Goal: Task Accomplishment & Management: Complete application form

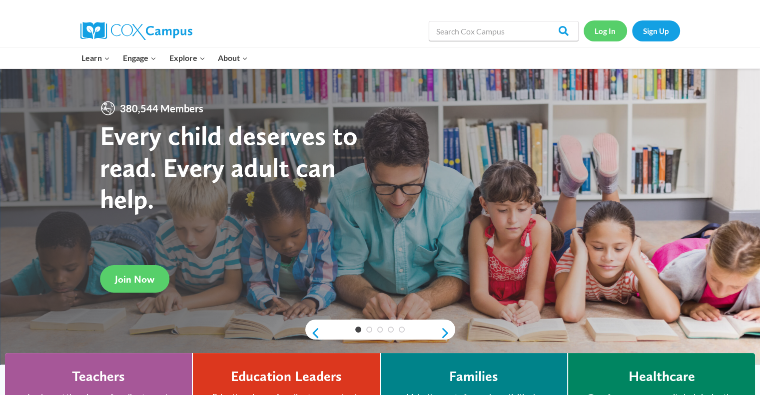
click at [605, 34] on link "Log In" at bounding box center [605, 30] width 43 height 20
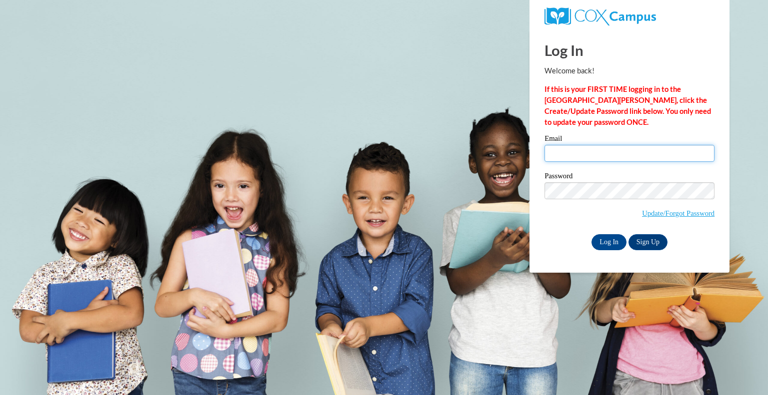
click at [589, 155] on input "Email" at bounding box center [629, 153] width 170 height 17
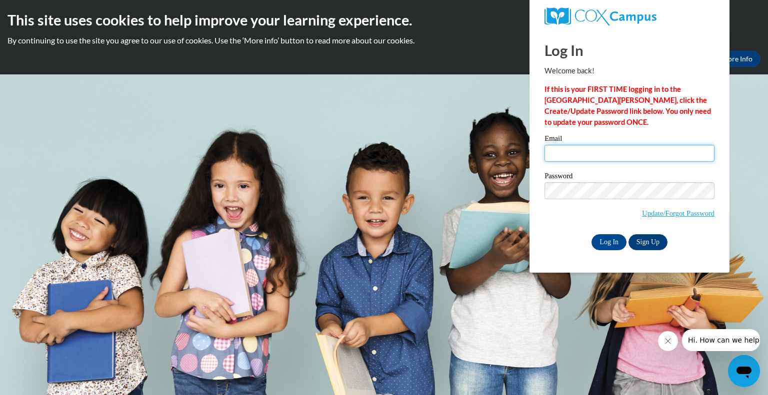
type input "k"
type input "[EMAIL_ADDRESS][DOMAIN_NAME]"
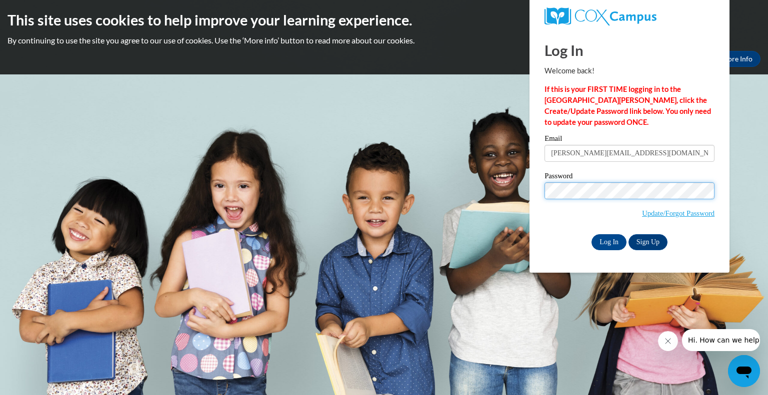
click at [591, 234] on input "Log In" at bounding box center [608, 242] width 35 height 16
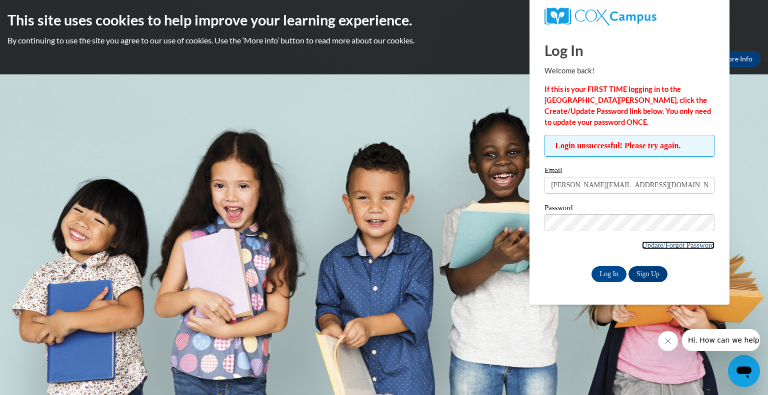
click at [677, 248] on link "Update/Forgot Password" at bounding box center [678, 245] width 72 height 8
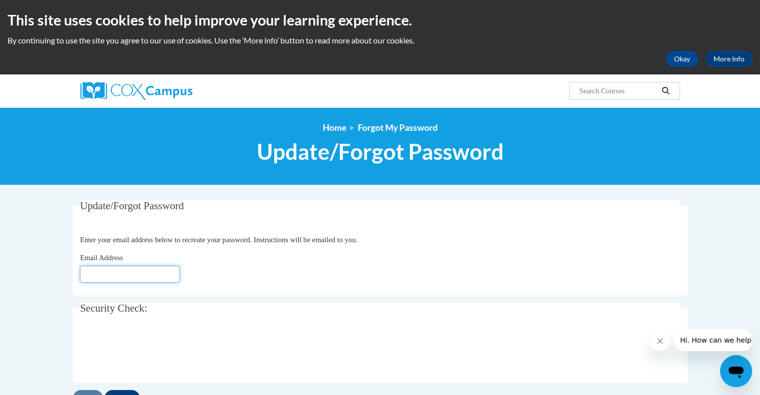
click at [120, 271] on input "Email Address" at bounding box center [130, 274] width 100 height 17
type input "[PERSON_NAME][EMAIL_ADDRESS][DOMAIN_NAME]"
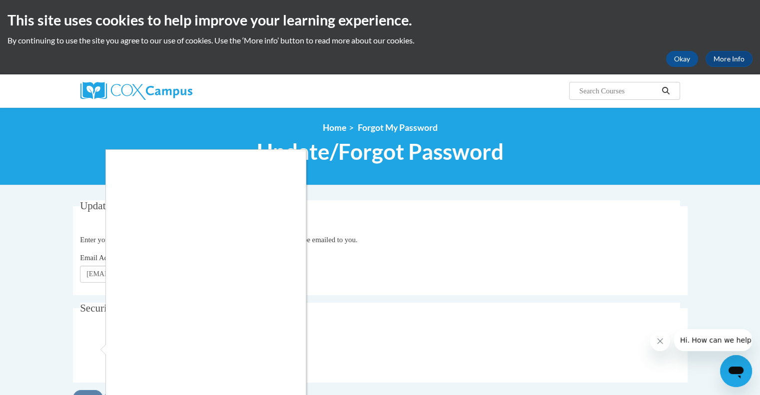
scroll to position [112, 0]
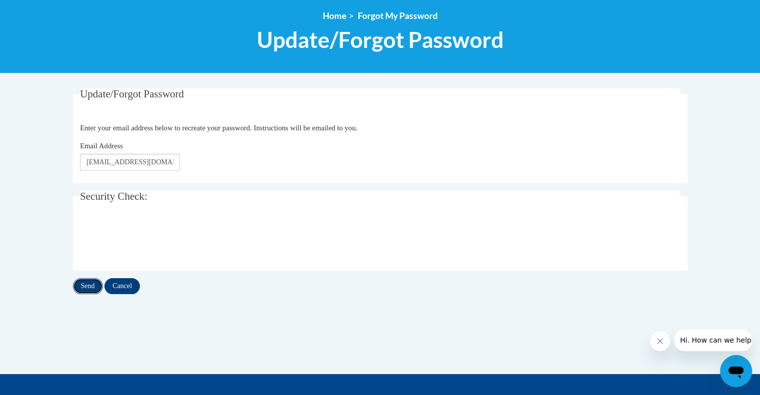
click at [94, 287] on input "Send" at bounding box center [88, 286] width 30 height 16
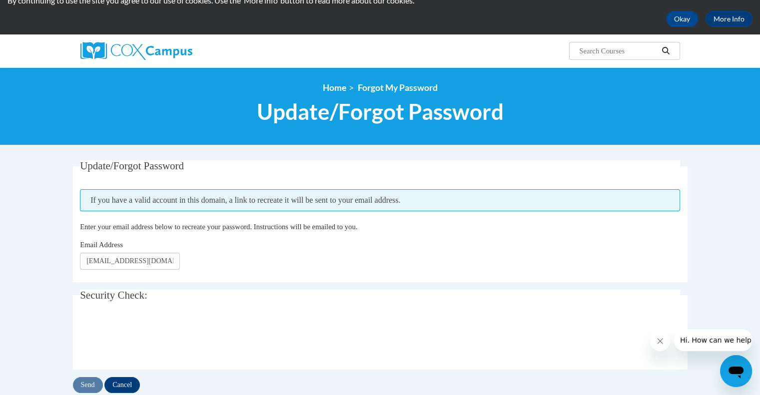
scroll to position [40, 0]
click at [91, 381] on input "Send" at bounding box center [88, 385] width 30 height 16
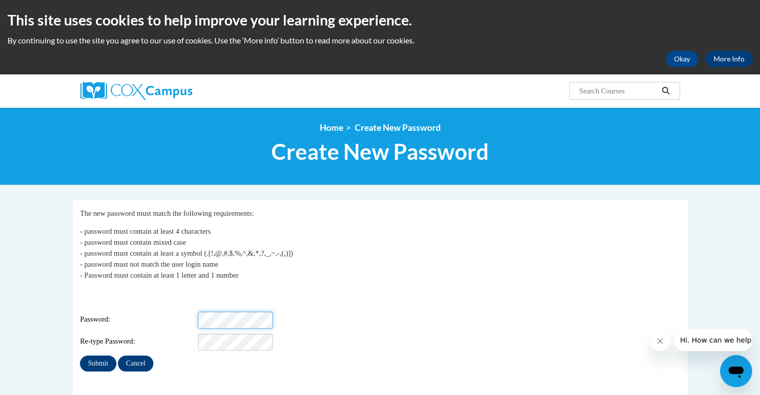
click at [127, 312] on div "Password:" at bounding box center [380, 320] width 600 height 17
click at [85, 356] on input "Submit" at bounding box center [98, 364] width 36 height 16
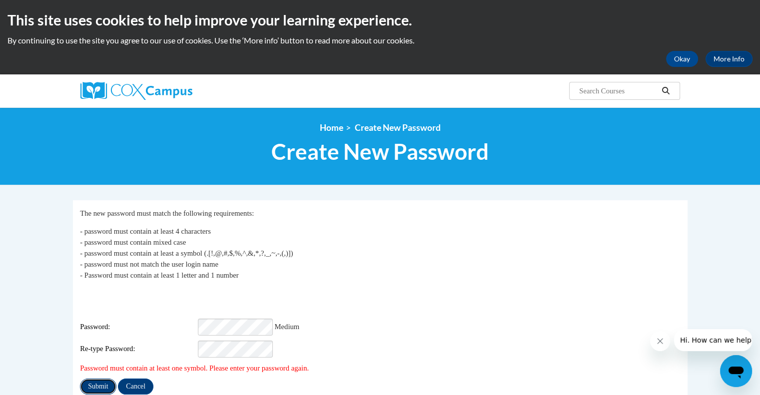
click at [100, 379] on input "Submit" at bounding box center [98, 387] width 36 height 16
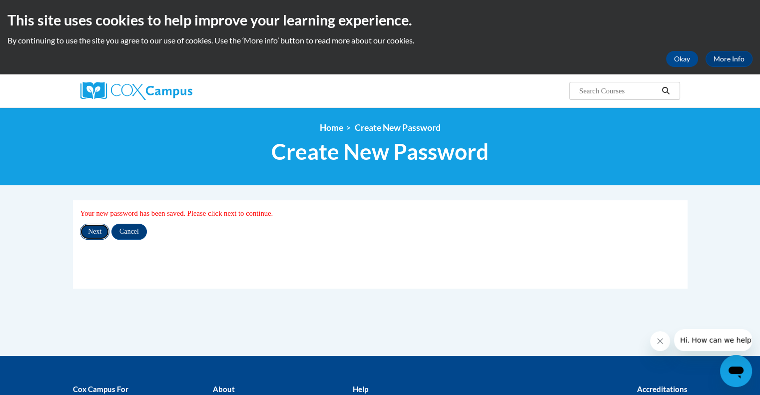
click at [93, 224] on input "Next" at bounding box center [94, 232] width 29 height 16
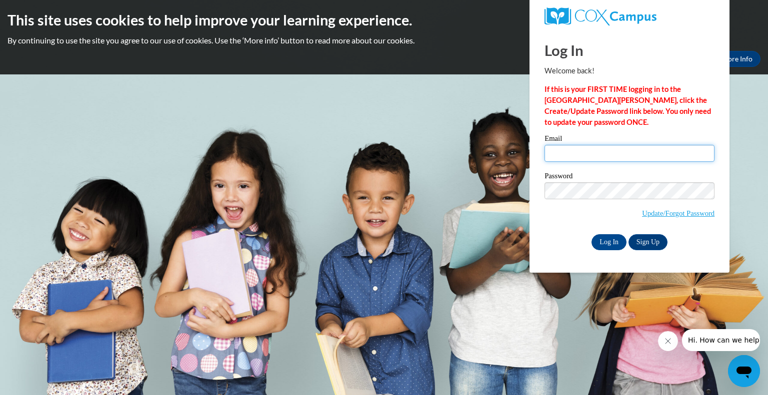
click at [614, 152] on input "Email" at bounding box center [629, 153] width 170 height 17
type input "haase.kat@bristol.k12.wi.us"
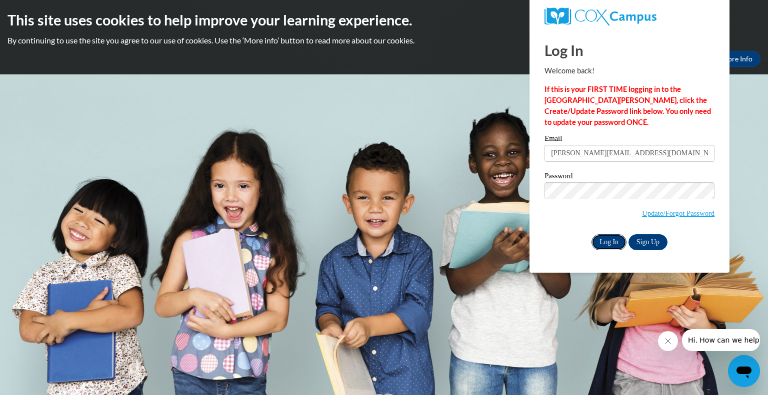
click at [607, 242] on input "Log In" at bounding box center [608, 242] width 35 height 16
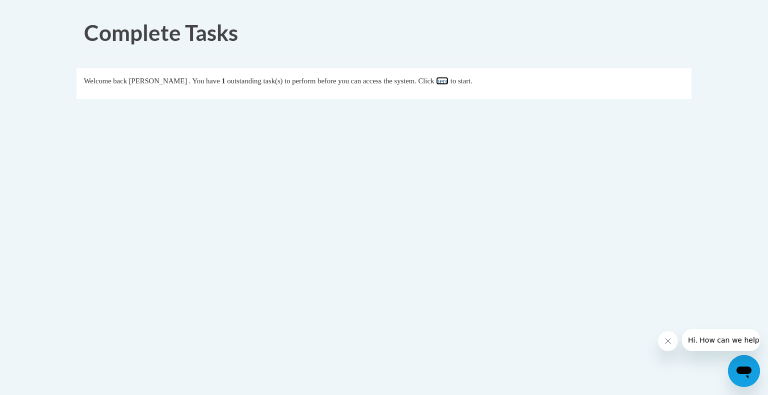
click at [448, 81] on link "here" at bounding box center [442, 81] width 12 height 8
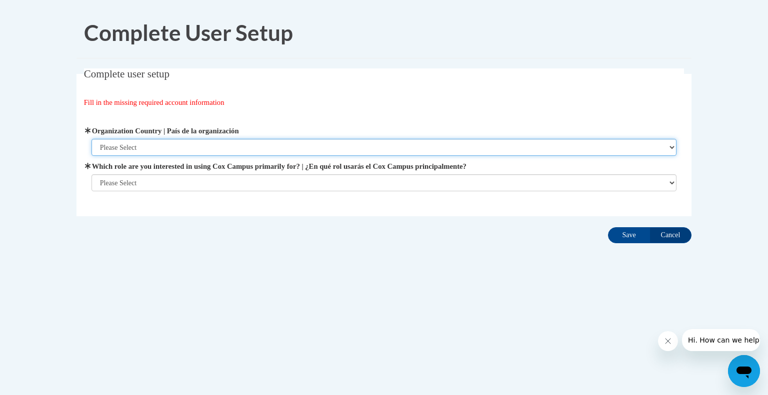
click at [332, 146] on select "Please Select United States | Estados Unidos Outside of the United States | Fue…" at bounding box center [383, 147] width 585 height 17
select select "ad49bcad-a171-4b2e-b99c-48b446064914"
click at [91, 139] on select "Please Select United States | Estados Unidos Outside of the United States | Fue…" at bounding box center [383, 147] width 585 height 17
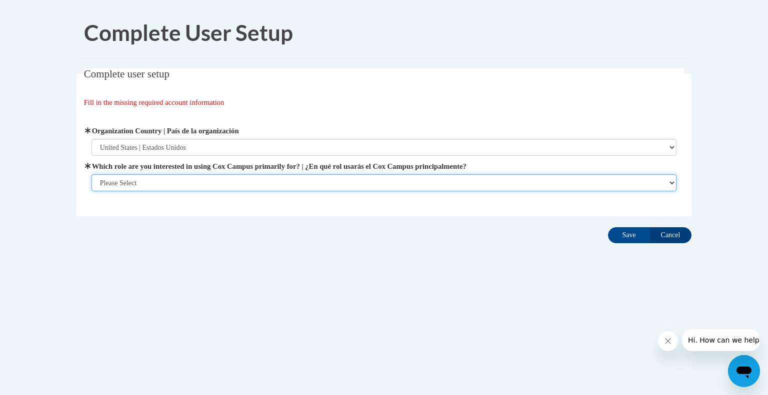
click at [323, 183] on select "Please Select College/University | Colegio/Universidad Community/Nonprofit Part…" at bounding box center [383, 182] width 585 height 17
select select "fbf2d438-af2f-41f8-98f1-81c410e29de3"
click at [91, 191] on select "Please Select College/University | Colegio/Universidad Community/Nonprofit Part…" at bounding box center [383, 182] width 585 height 17
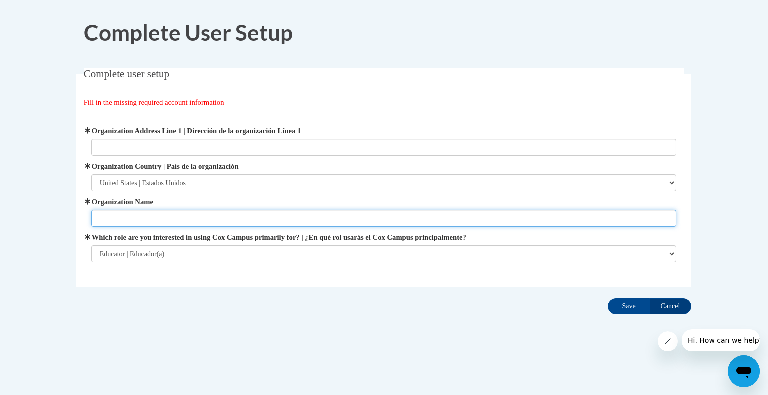
click at [414, 218] on input "Organization Name" at bounding box center [383, 218] width 585 height 17
type input "Bristol School"
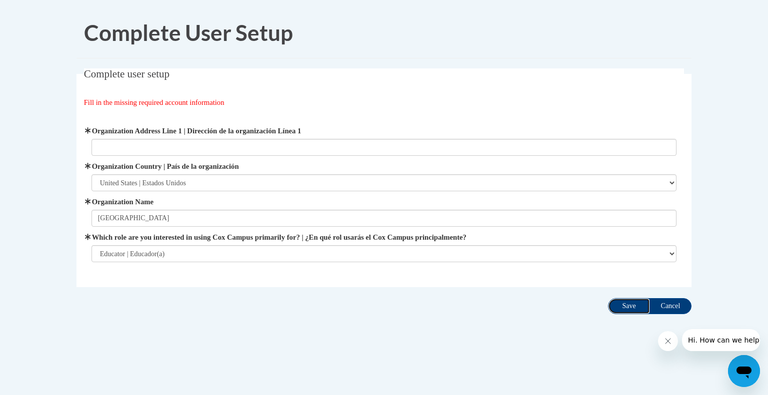
click at [626, 303] on input "Save" at bounding box center [629, 306] width 42 height 16
click at [675, 298] on input "Cancel" at bounding box center [670, 306] width 42 height 16
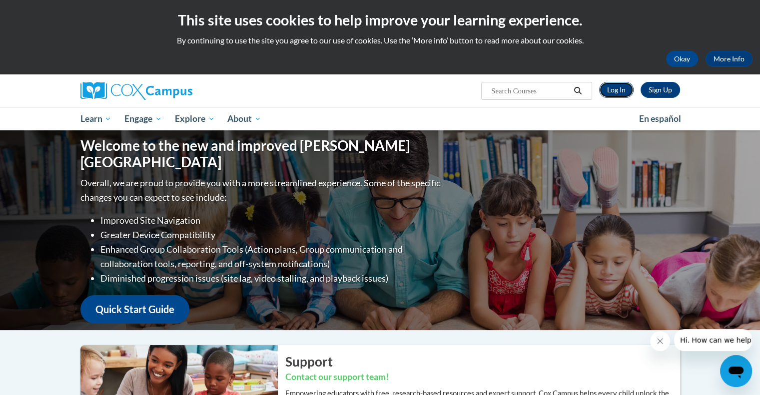
click at [608, 87] on link "Log In" at bounding box center [616, 90] width 34 height 16
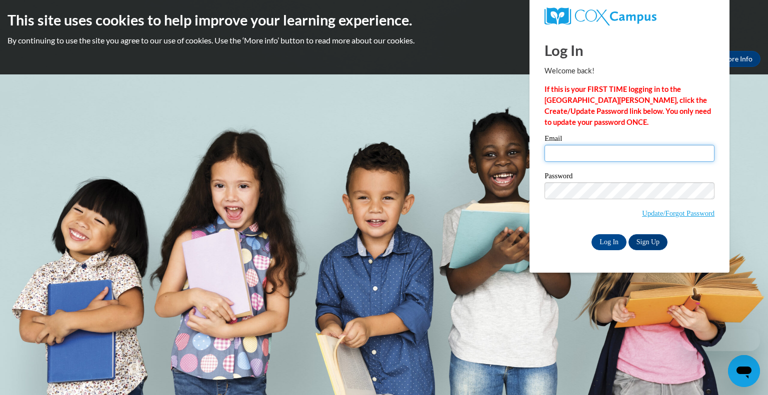
click at [571, 158] on input "Email" at bounding box center [629, 153] width 170 height 17
type input "[PERSON_NAME][EMAIL_ADDRESS][DOMAIN_NAME]"
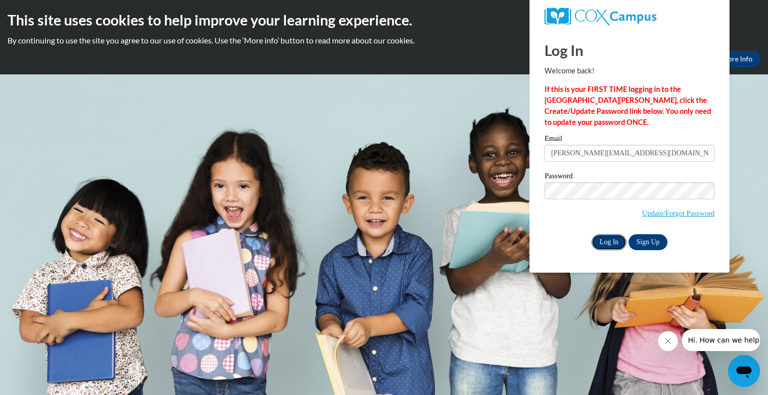
click at [598, 244] on input "Log In" at bounding box center [608, 242] width 35 height 16
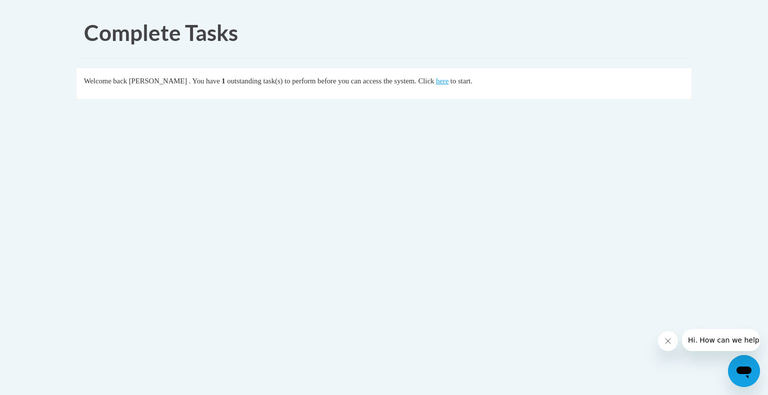
click at [669, 341] on icon "Close message from company" at bounding box center [667, 341] width 8 height 8
click at [448, 79] on link "here" at bounding box center [442, 81] width 12 height 8
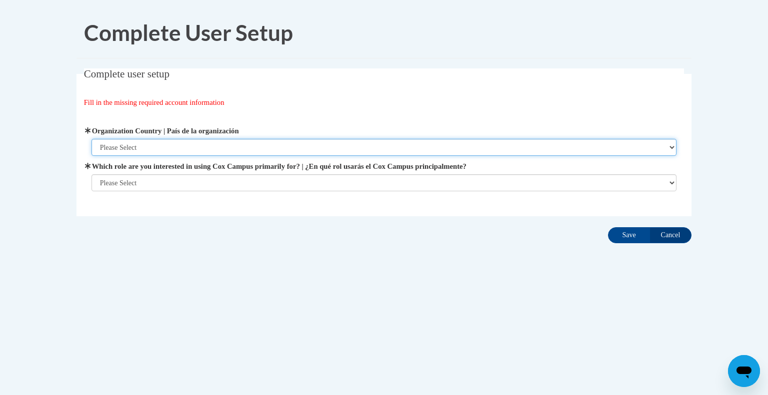
click at [375, 143] on select "Please Select [GEOGRAPHIC_DATA] | [GEOGRAPHIC_DATA] Outside of [GEOGRAPHIC_DATA…" at bounding box center [383, 147] width 585 height 17
select select "ad49bcad-a171-4b2e-b99c-48b446064914"
click at [91, 139] on select "Please Select [GEOGRAPHIC_DATA] | [GEOGRAPHIC_DATA] Outside of [GEOGRAPHIC_DATA…" at bounding box center [383, 147] width 585 height 17
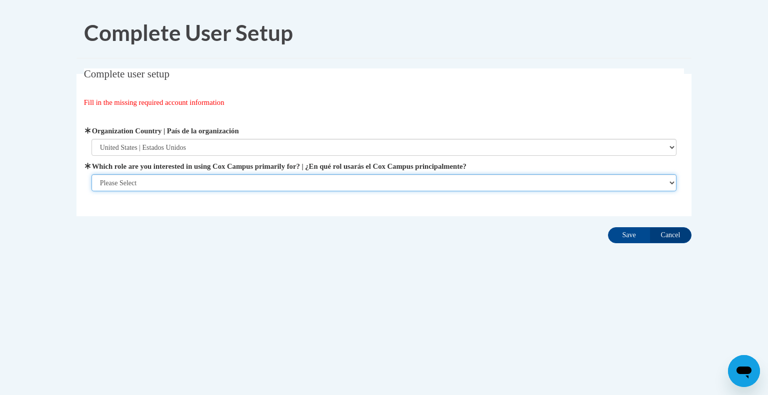
click at [358, 176] on select "Please Select College/University | Colegio/Universidad Community/Nonprofit Part…" at bounding box center [383, 182] width 585 height 17
select select "fbf2d438-af2f-41f8-98f1-81c410e29de3"
click at [91, 191] on select "Please Select College/University | Colegio/Universidad Community/Nonprofit Part…" at bounding box center [383, 182] width 585 height 17
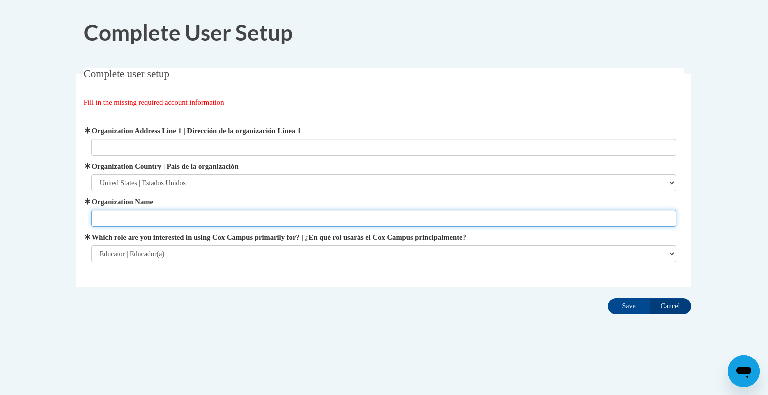
click at [328, 219] on input "Organization Name" at bounding box center [383, 218] width 585 height 17
type input "Bristol School"
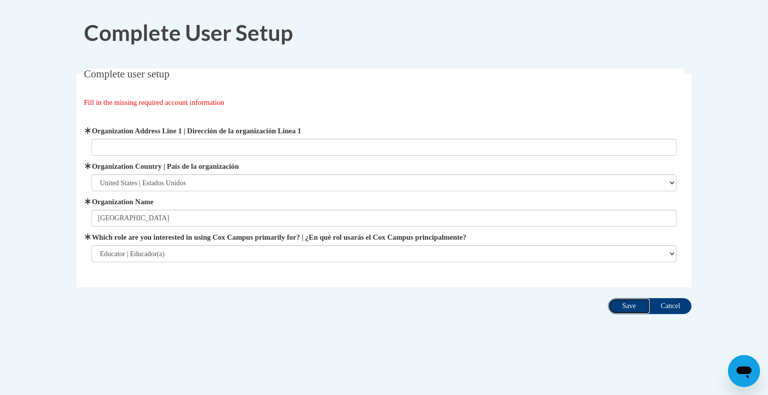
click at [622, 301] on input "Save" at bounding box center [629, 306] width 42 height 16
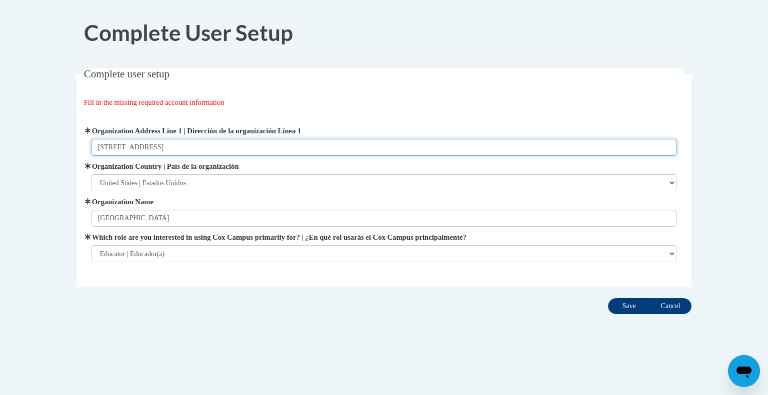
type input "20121 83rd Street Bristol WI"
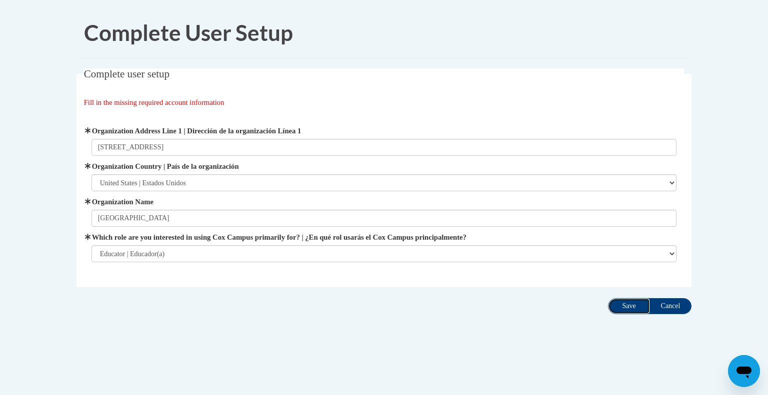
click at [634, 309] on input "Save" at bounding box center [629, 306] width 42 height 16
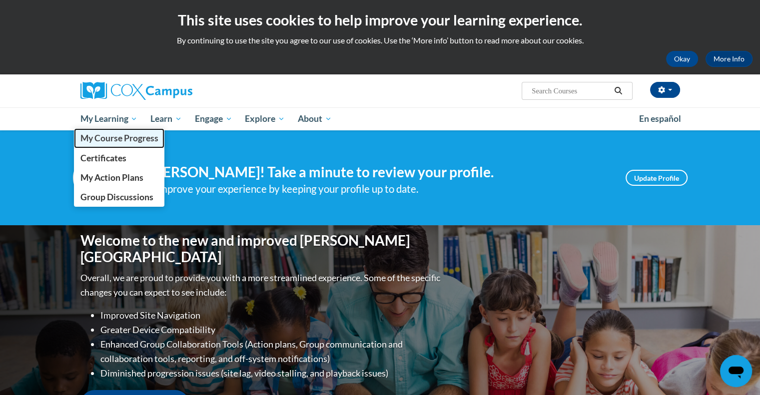
click at [120, 147] on link "My Course Progress" at bounding box center [119, 137] width 91 height 19
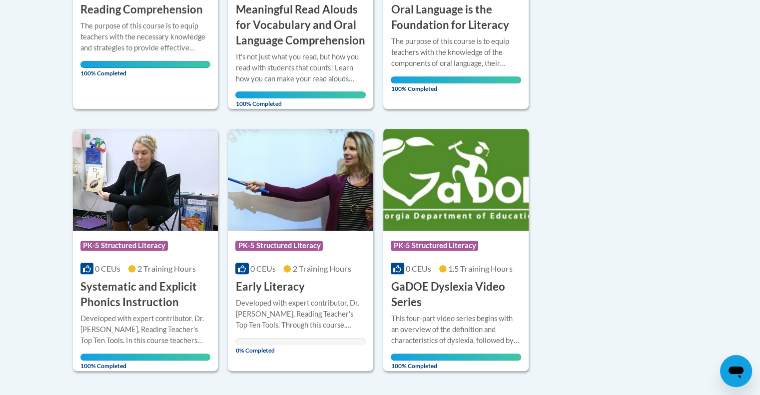
scroll to position [406, 0]
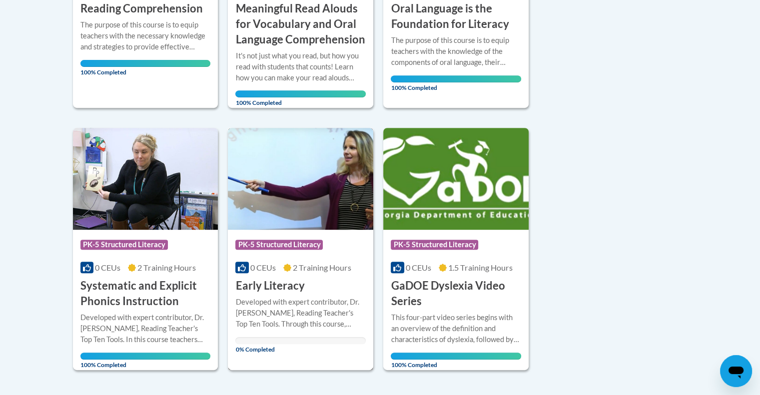
click at [308, 284] on div "Course Category: PK-5 Structured Literacy 0 CEUs 2 Training Hours COURSE Early …" at bounding box center [300, 262] width 145 height 64
